Goal: Information Seeking & Learning: Learn about a topic

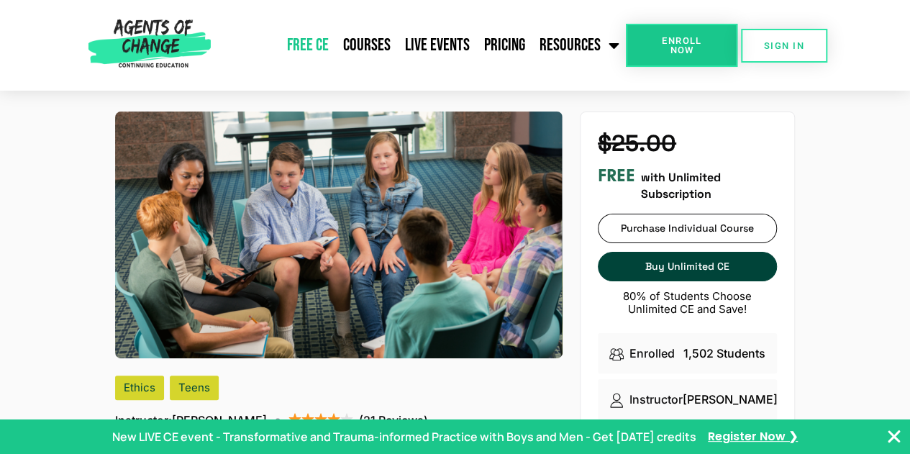
click at [316, 41] on link "Free CE" at bounding box center [308, 45] width 56 height 36
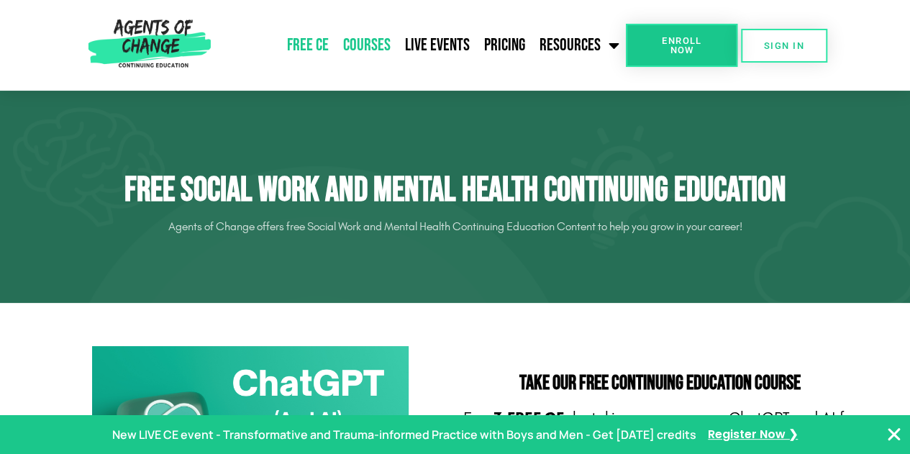
click at [373, 37] on link "Courses" at bounding box center [367, 45] width 62 height 36
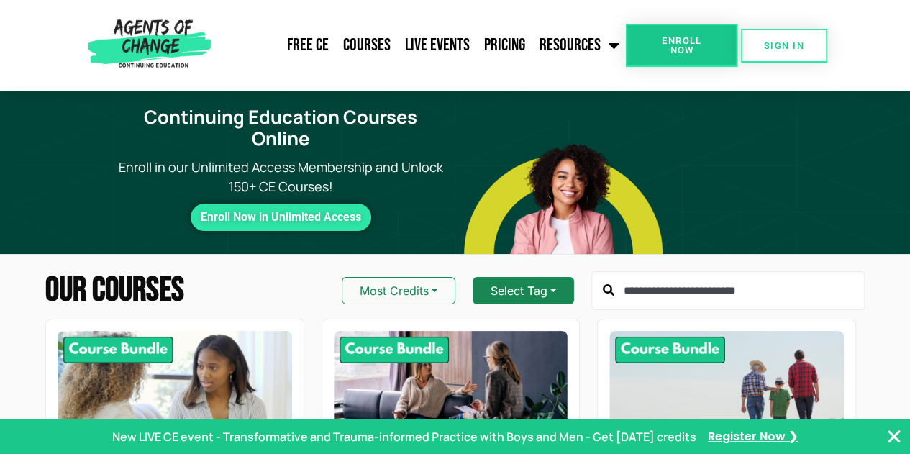
click at [549, 277] on button "Select Tag" at bounding box center [523, 290] width 101 height 27
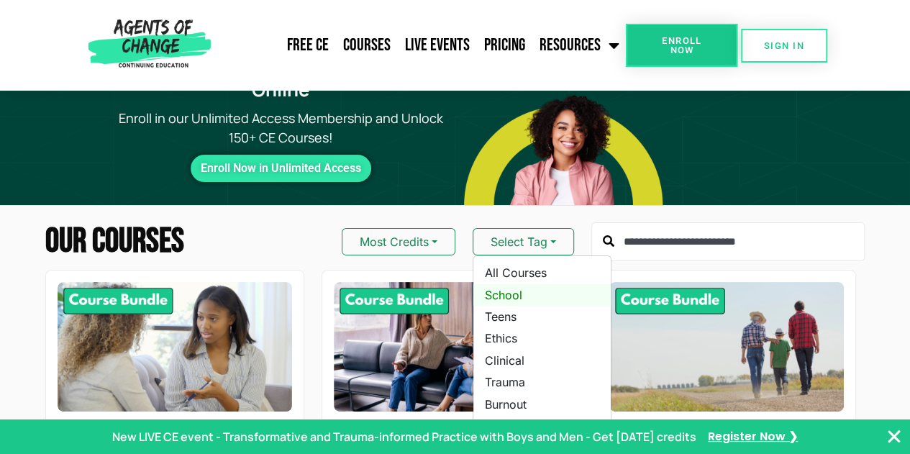
scroll to position [72, 0]
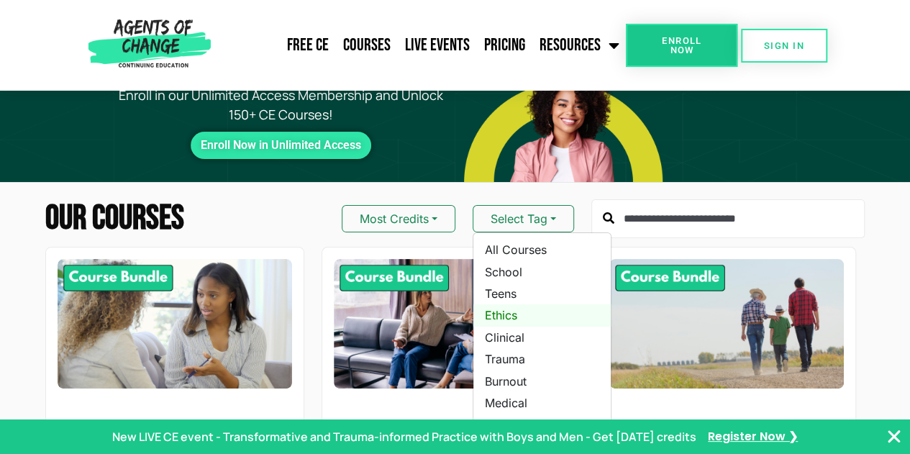
click at [500, 304] on link "Ethics" at bounding box center [541, 315] width 137 height 22
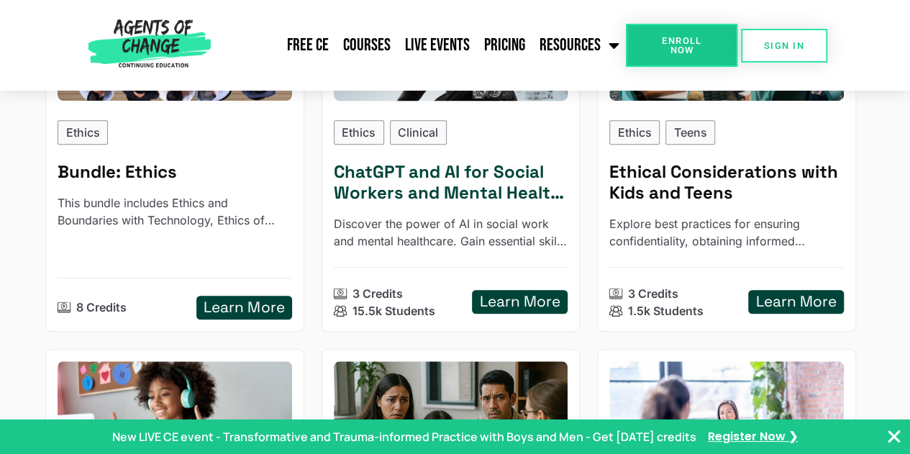
scroll to position [288, 0]
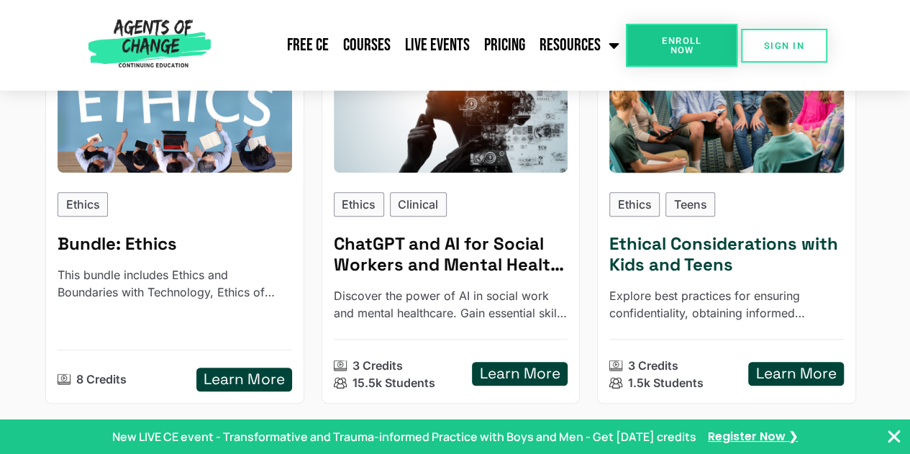
click at [793, 365] on h5 "Learn More" at bounding box center [795, 374] width 81 height 18
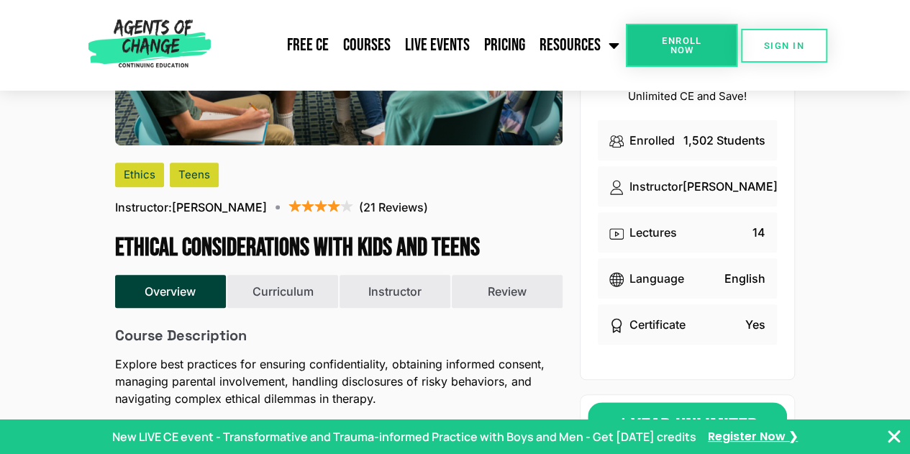
scroll to position [216, 0]
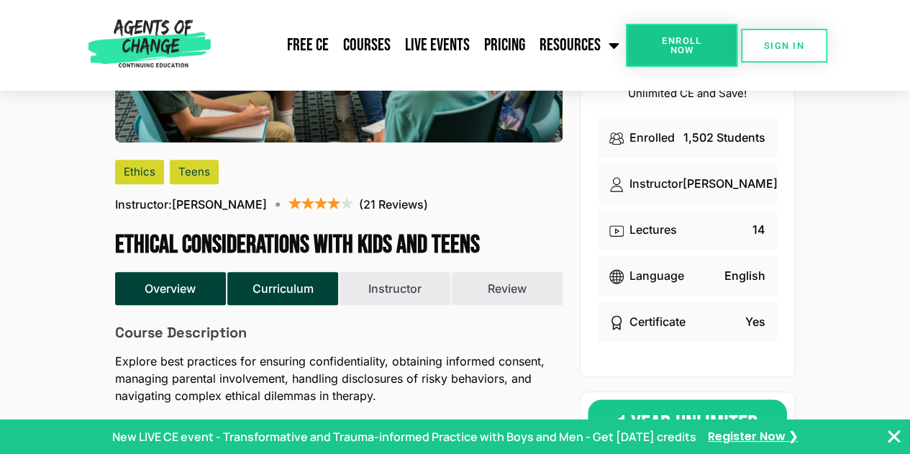
click at [294, 292] on button "Curriculum" at bounding box center [282, 288] width 110 height 33
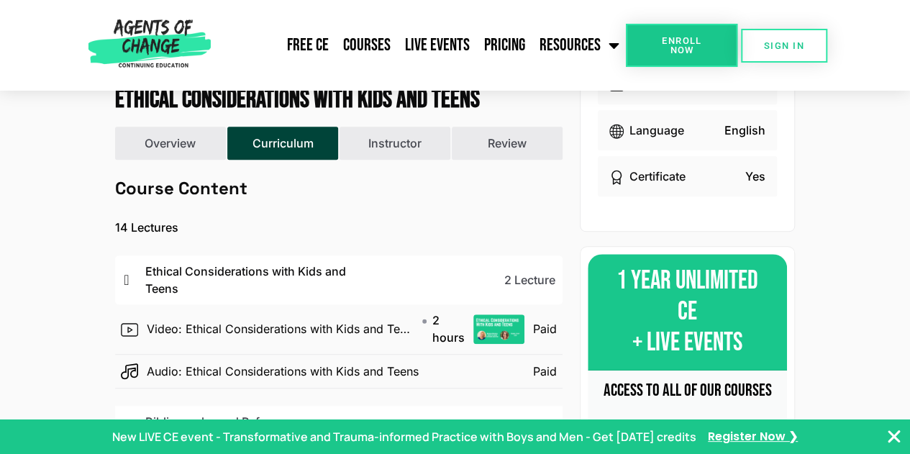
scroll to position [360, 0]
